Goal: Task Accomplishment & Management: Use online tool/utility

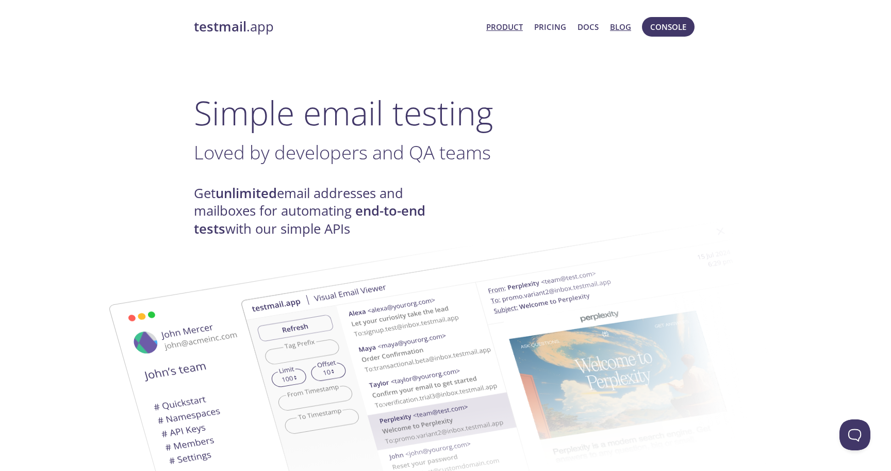
click at [614, 31] on link "Blog" at bounding box center [620, 26] width 21 height 13
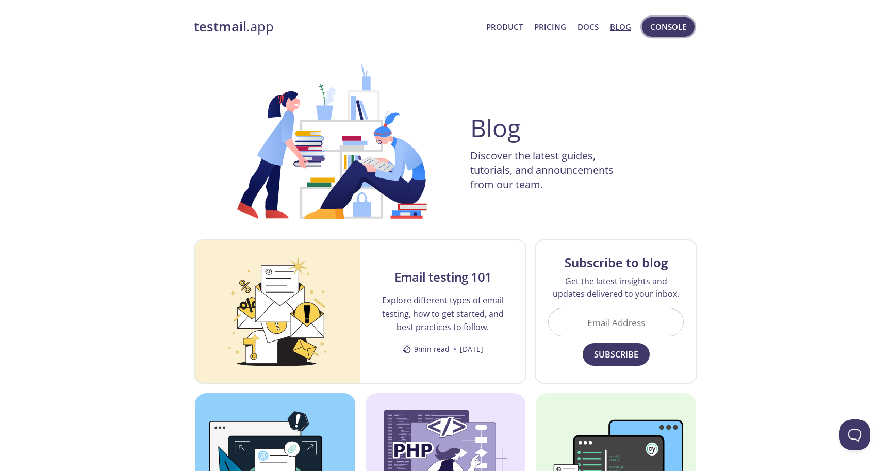
click at [671, 30] on span "Console" at bounding box center [668, 26] width 36 height 13
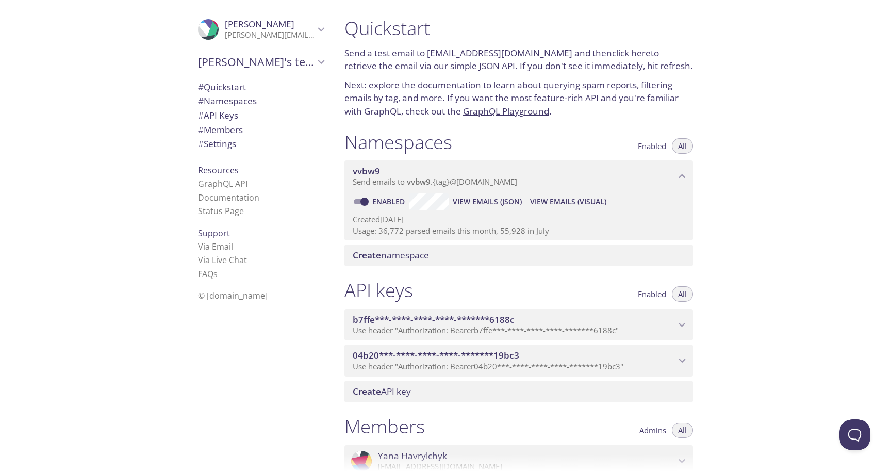
click at [586, 205] on span "View Emails (Visual)" at bounding box center [568, 201] width 76 height 12
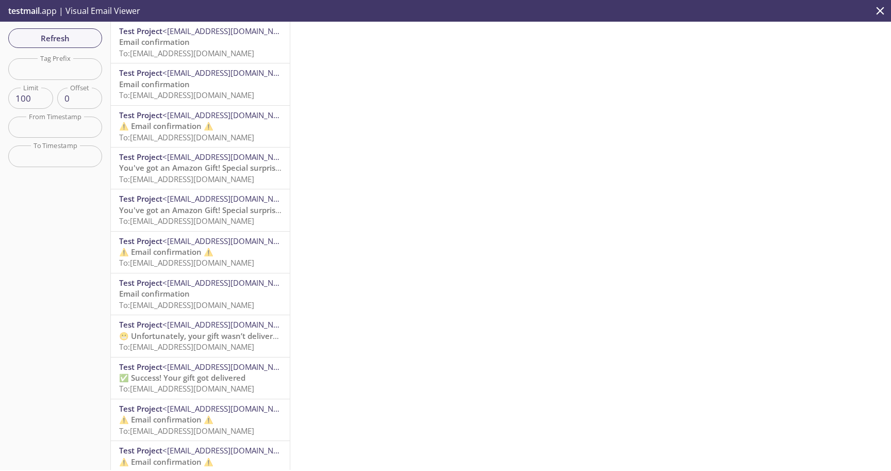
click at [58, 69] on input "text" at bounding box center [55, 68] width 94 height 21
click at [254, 57] on span "To: [EMAIL_ADDRESS][DOMAIN_NAME]" at bounding box center [186, 53] width 135 height 10
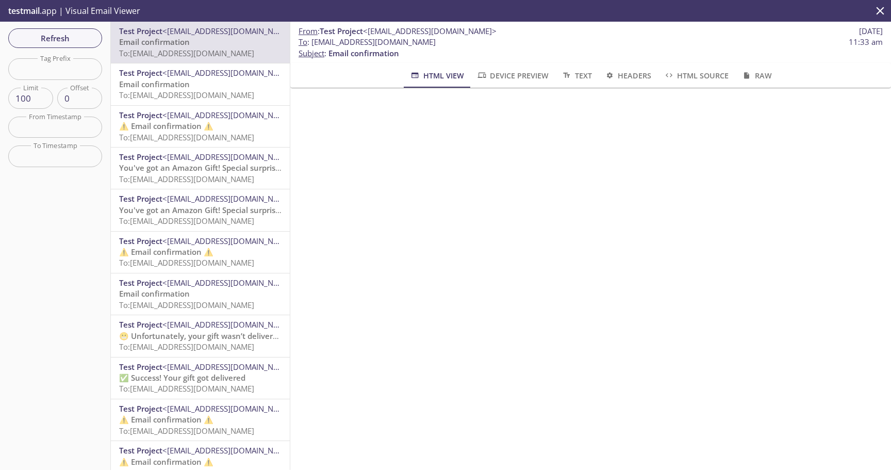
click at [254, 124] on p "⚠️ Email confirmation ⚠️ To: [EMAIL_ADDRESS][DOMAIN_NAME]" at bounding box center [200, 132] width 162 height 22
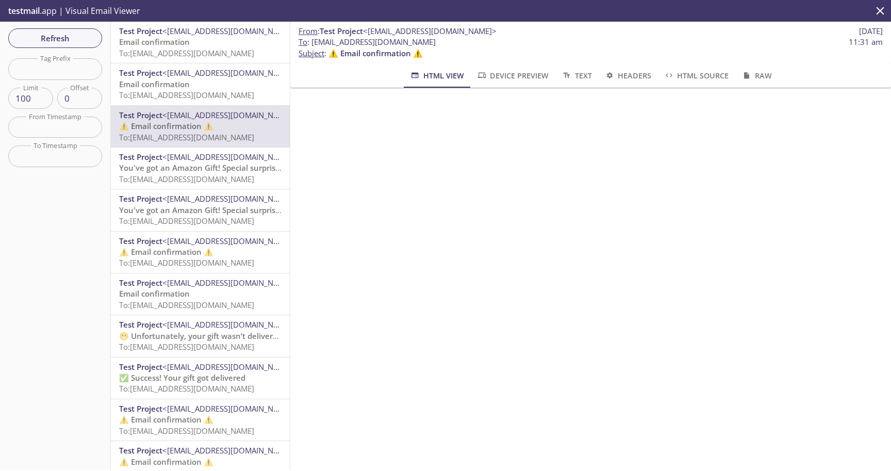
click at [250, 89] on p "Email confirmation To: [EMAIL_ADDRESS][DOMAIN_NAME]" at bounding box center [200, 90] width 162 height 22
